Goal: Find specific page/section: Find specific page/section

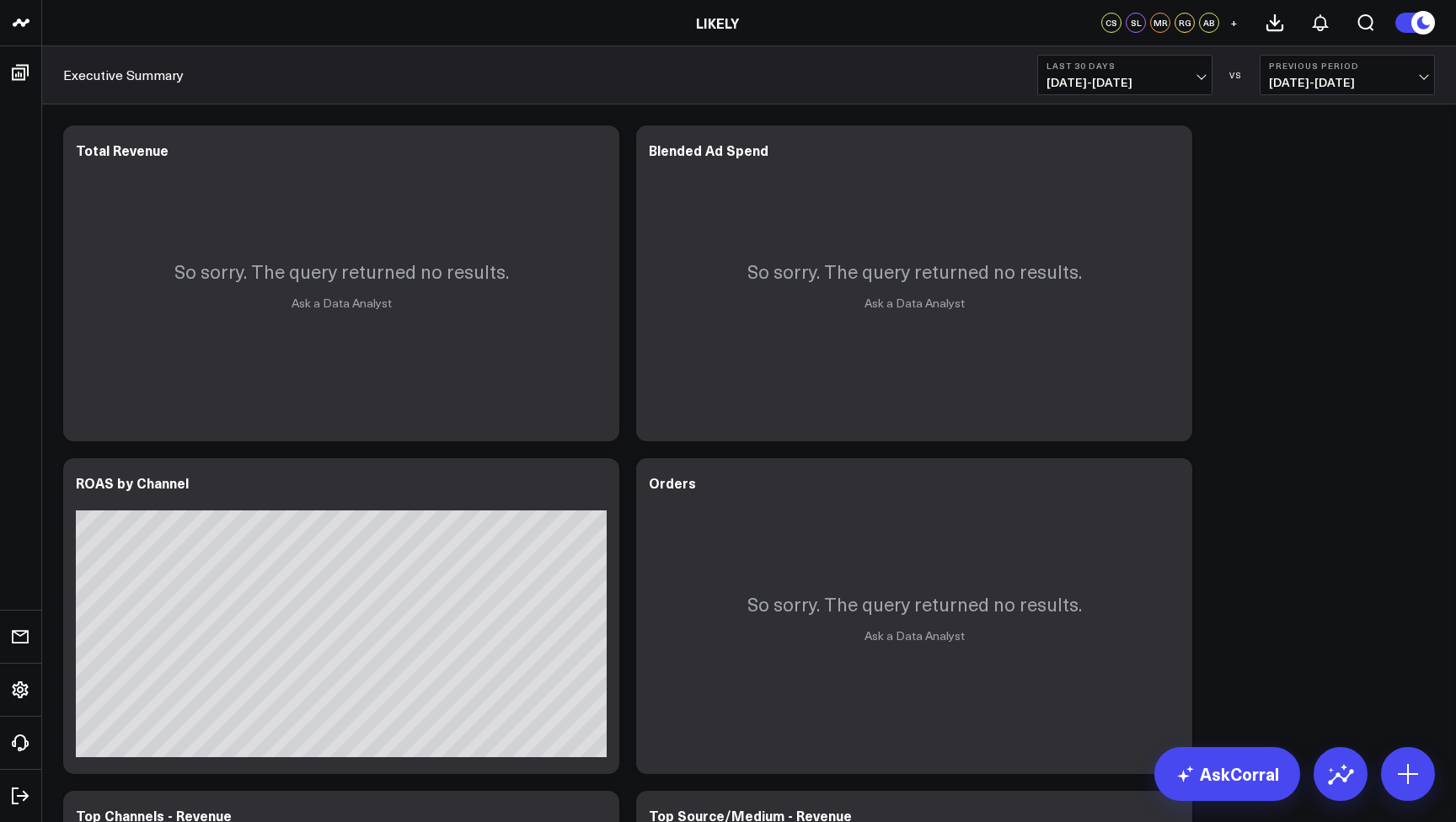
click at [1261, 190] on div "Modify via AI Copy link to widget Ask support Remove Create linked copy Executi…" at bounding box center [748, 782] width 1389 height 1331
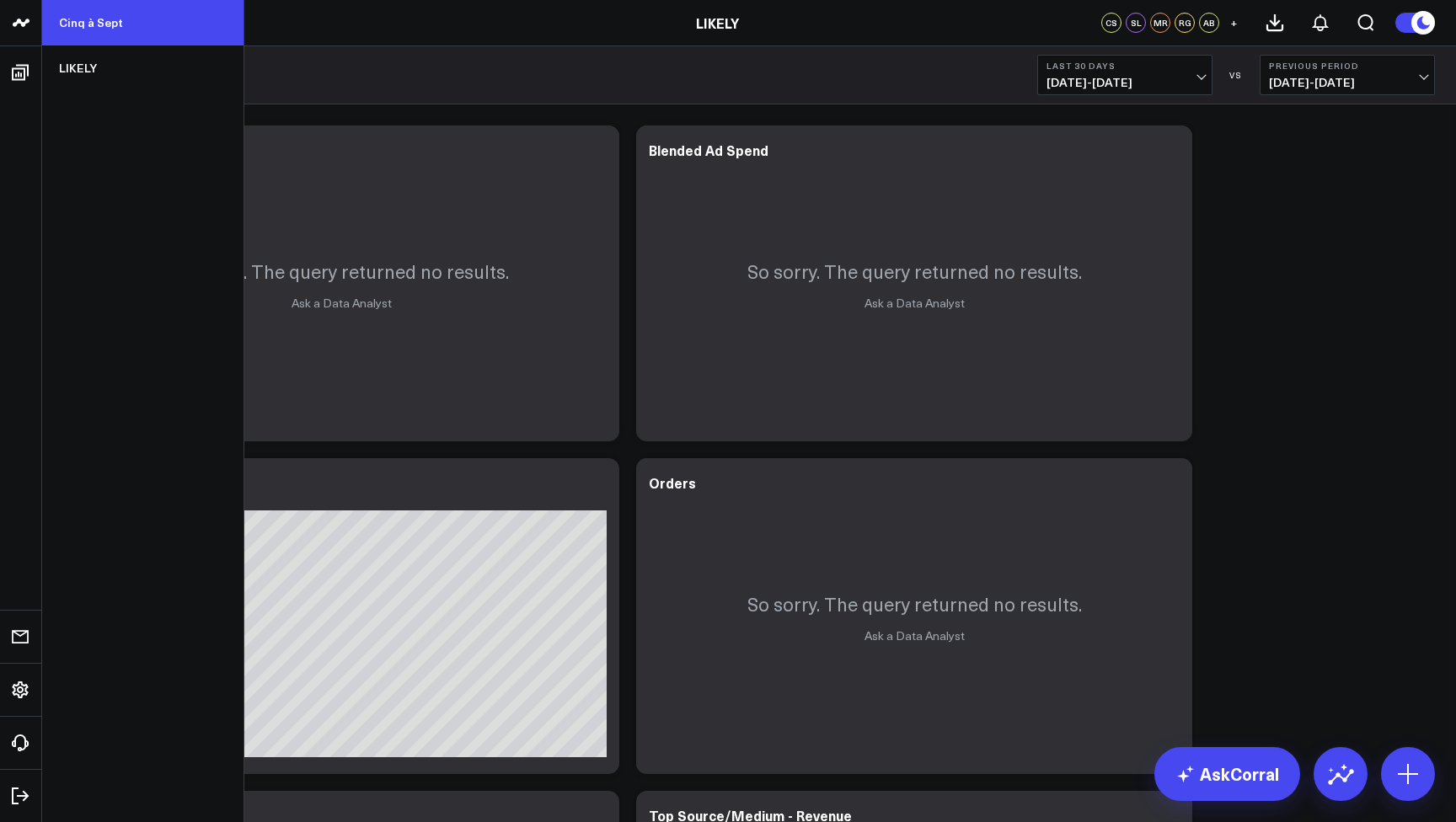
click at [87, 20] on link "Cinq à Sept" at bounding box center [143, 22] width 201 height 45
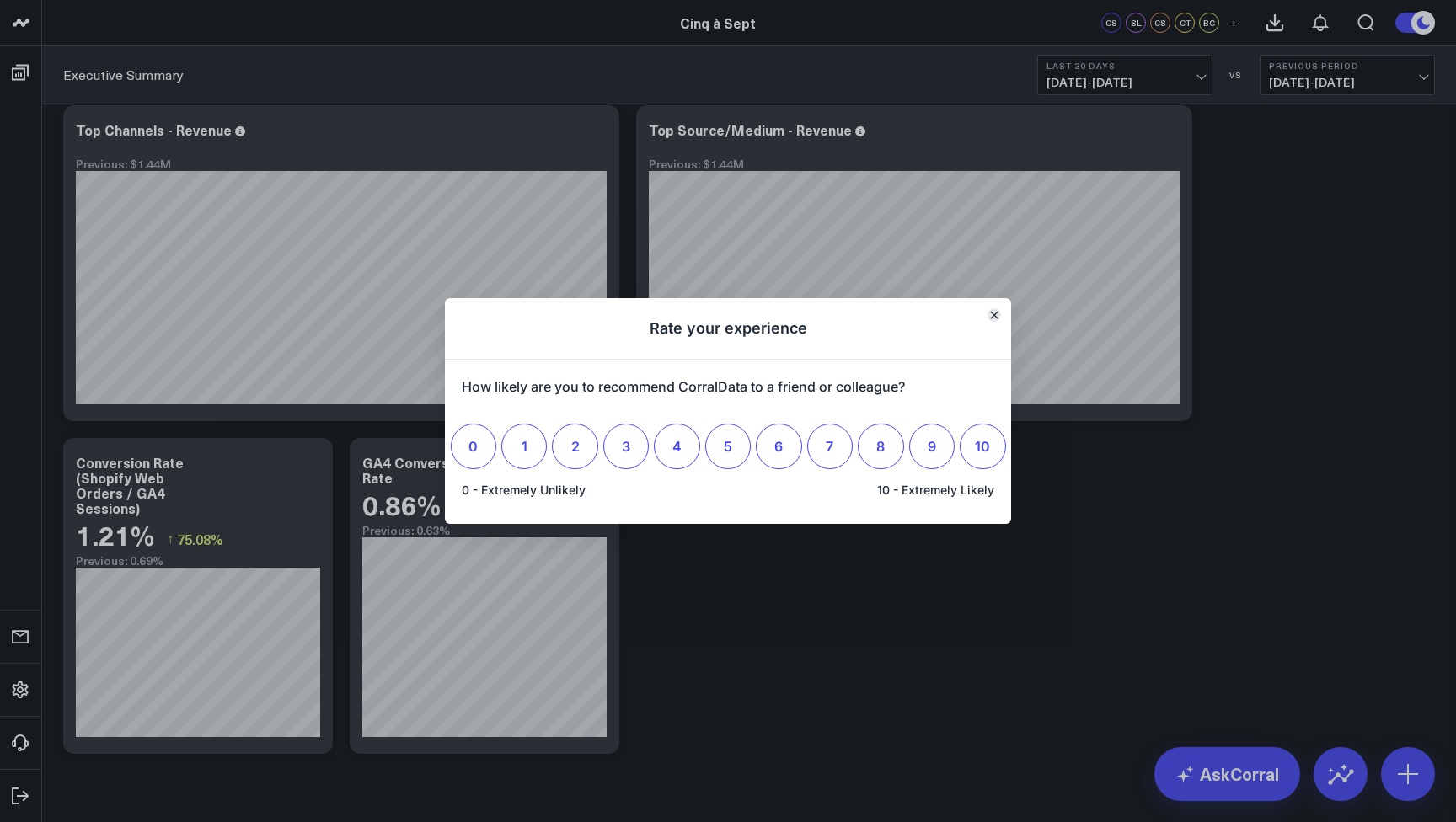
click at [999, 318] on button "Close" at bounding box center [994, 314] width 13 height 13
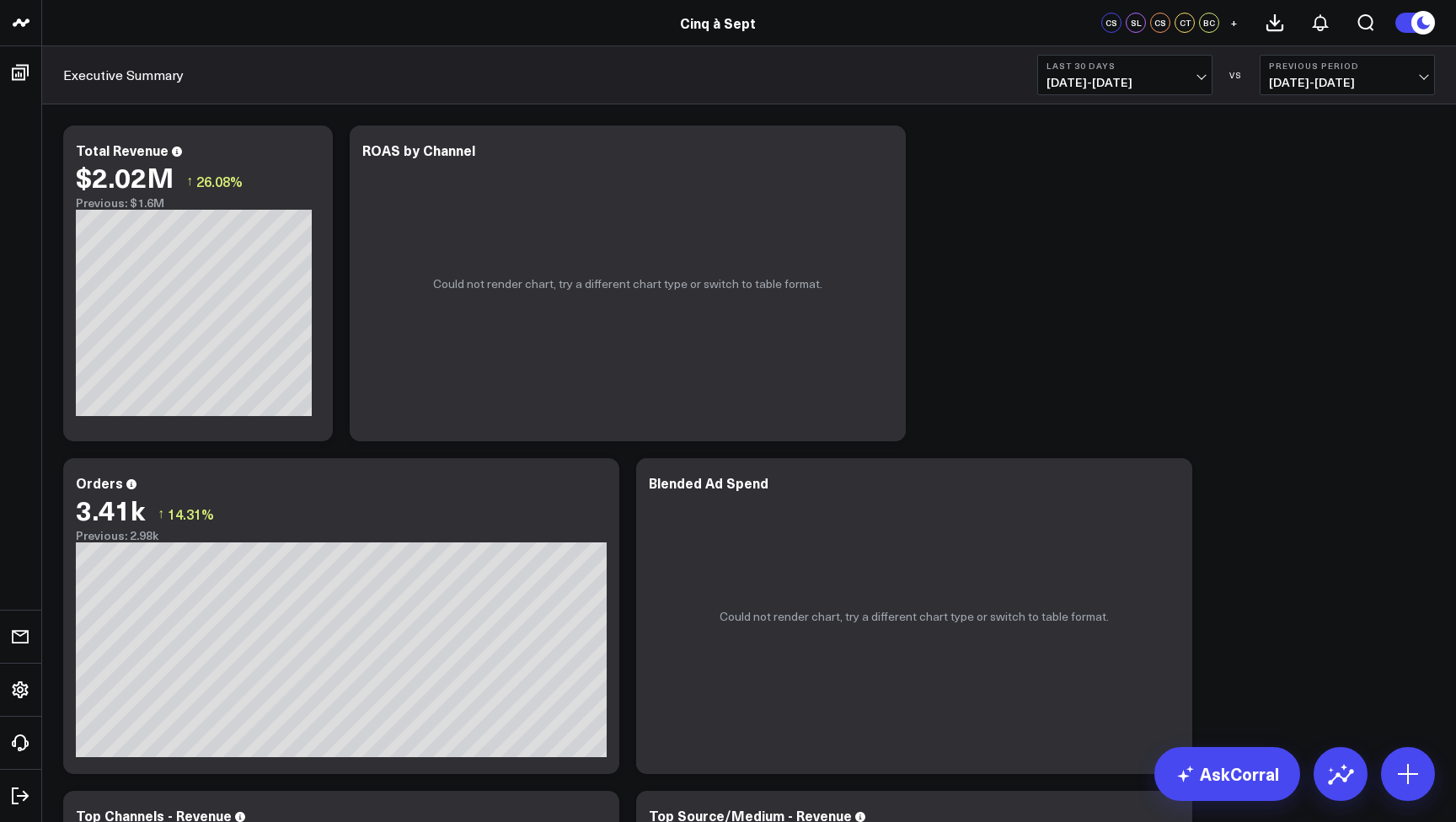
click at [728, 23] on link "Cinq à Sept" at bounding box center [717, 22] width 76 height 19
